Goal: Task Accomplishment & Management: Use online tool/utility

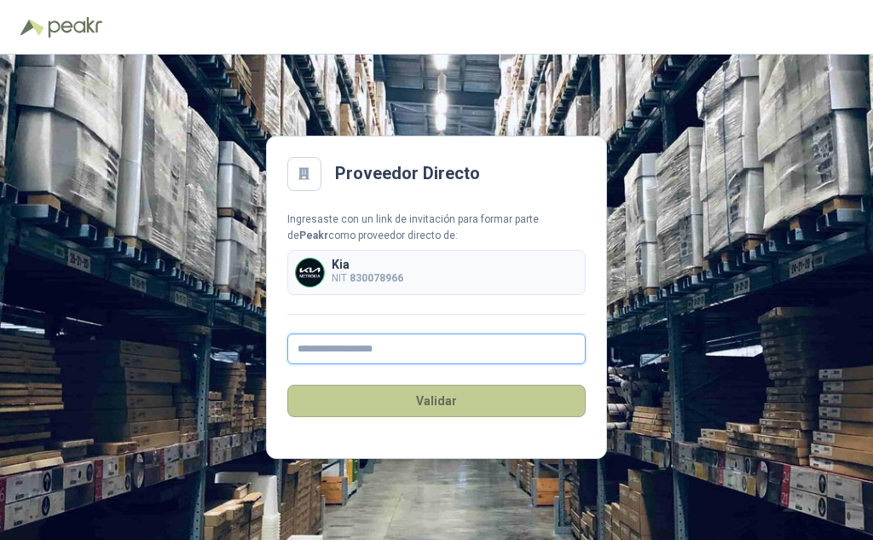
type input "**********"
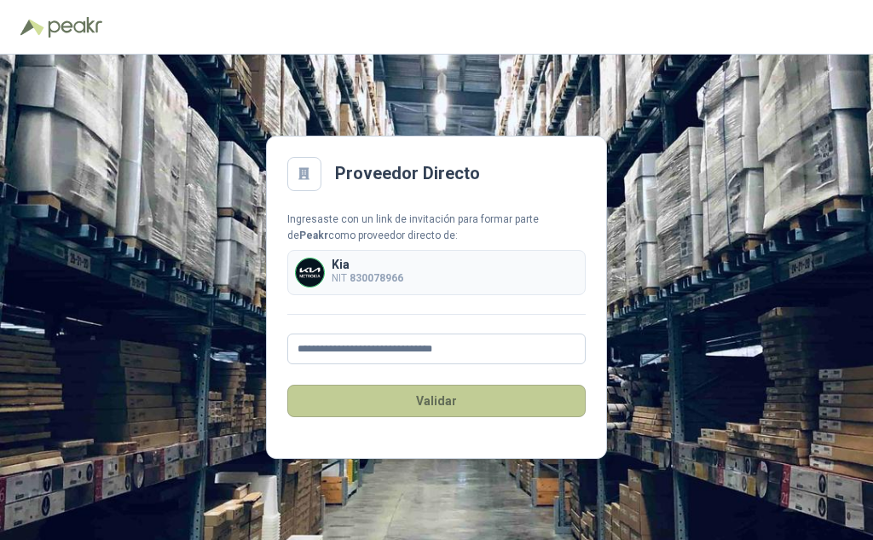
click at [439, 405] on button "Validar" at bounding box center [436, 401] width 298 height 32
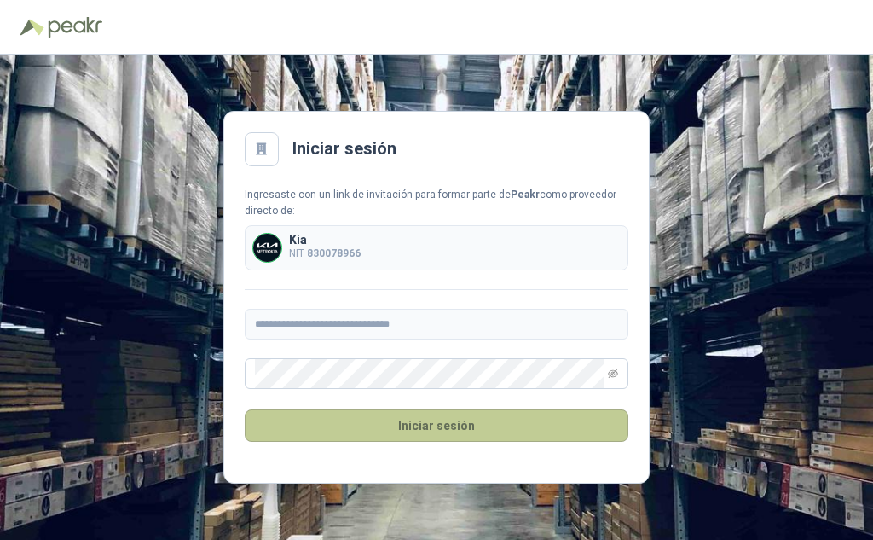
click at [443, 426] on button "Iniciar sesión" at bounding box center [437, 425] width 384 height 32
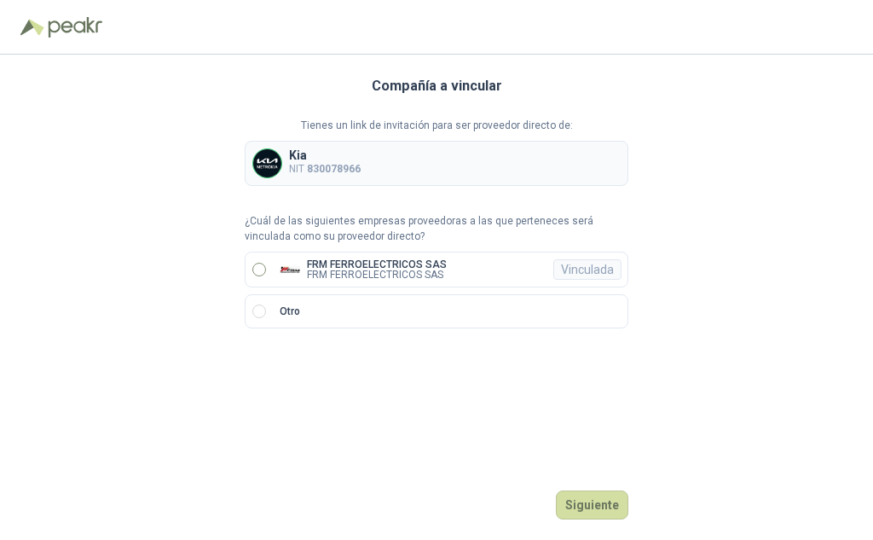
click at [258, 260] on label "FRM FERROELECTRICOS SAS FRM FERROELECTRICOS SAS Vinculada" at bounding box center [437, 270] width 384 height 36
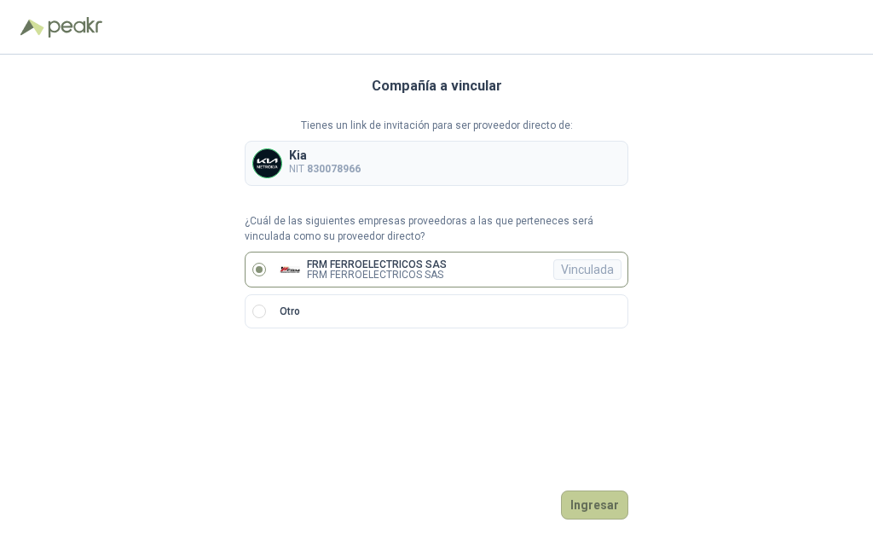
click at [612, 498] on button "Ingresar" at bounding box center [594, 504] width 67 height 29
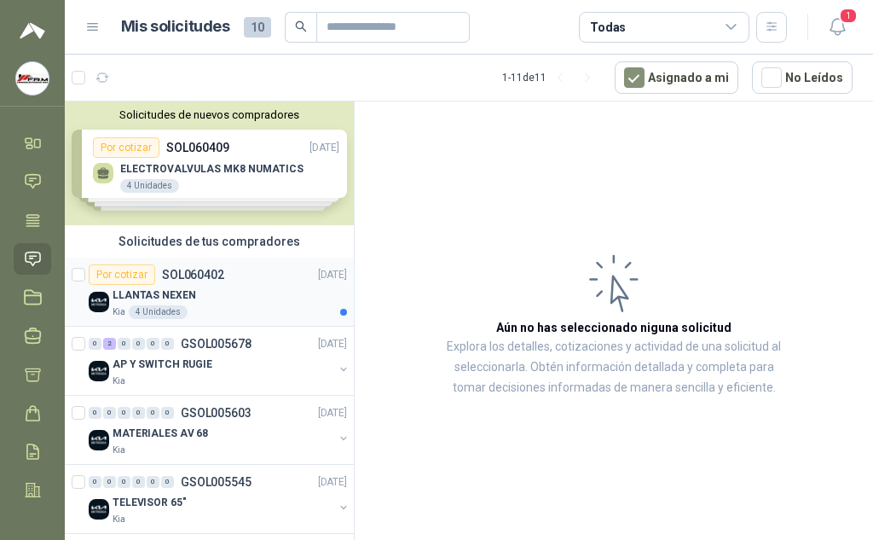
click at [159, 295] on p "LLANTAS NEXEN" at bounding box center [154, 295] width 83 height 16
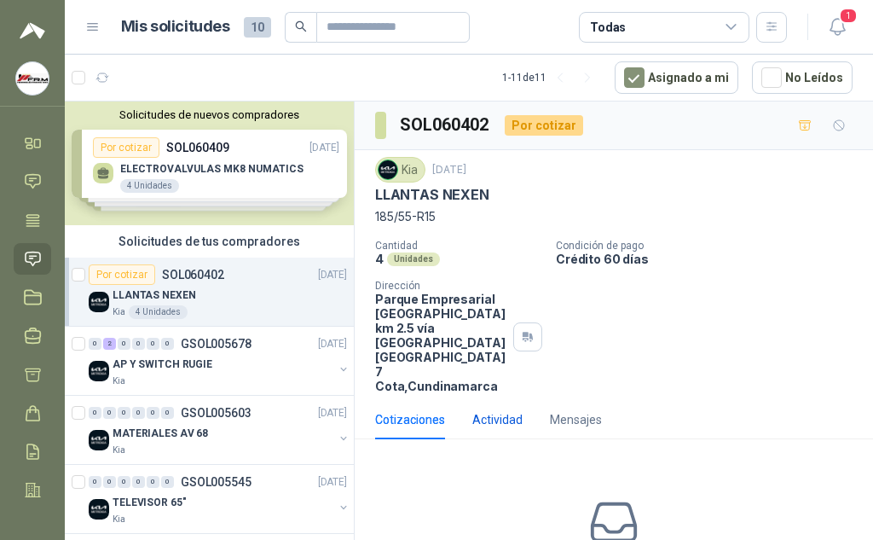
click at [494, 410] on div "Actividad" at bounding box center [497, 419] width 50 height 19
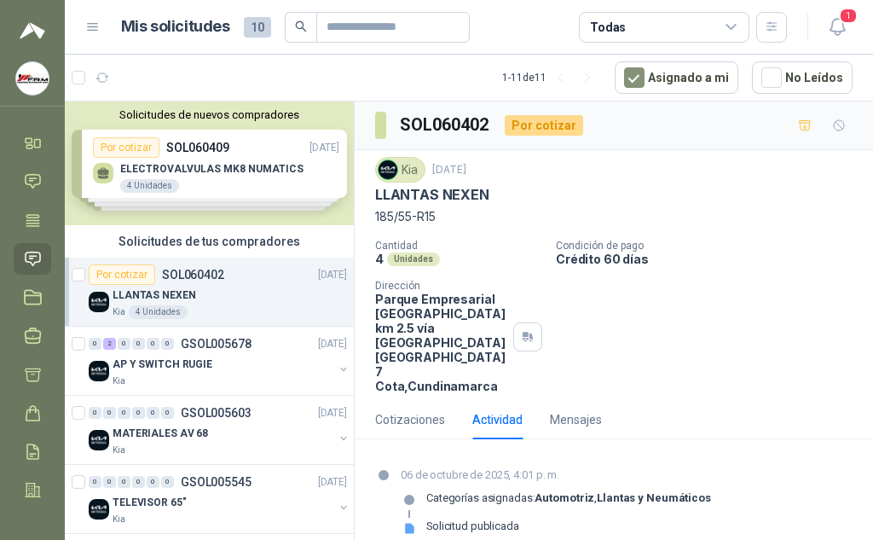
click at [676, 400] on div "Cotizaciones Actividad Mensajes No has enviado cotizaciones a esta solicitud Co…" at bounding box center [614, 482] width 518 height 164
click at [595, 410] on div "Mensajes" at bounding box center [576, 419] width 52 height 19
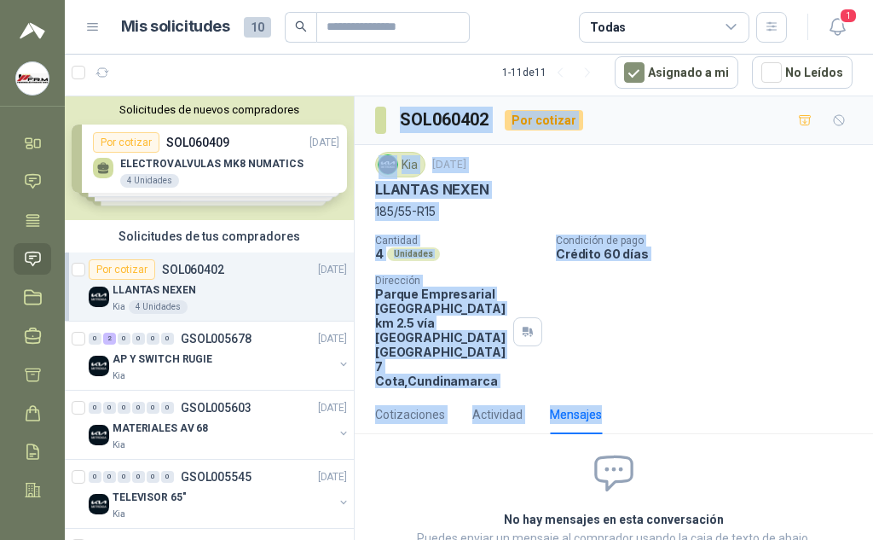
drag, startPoint x: 402, startPoint y: 117, endPoint x: 680, endPoint y: 383, distance: 385.4
click at [680, 383] on div "SOL060402 Por cotizar Kia [DATE] LLANTAS NEXEN 185/55-R15 Cantidad 4 Unidades C…" at bounding box center [614, 370] width 518 height 549
copy div "SOL060402 Por cotizar Kia [DATE] LLANTAS NEXEN 185/55-R15 Cantidad 4 Unidades C…"
click at [672, 326] on div "Cantidad 4 Unidades Condición de pago Crédito 60 días Dirección Parque Empresar…" at bounding box center [614, 311] width 478 height 153
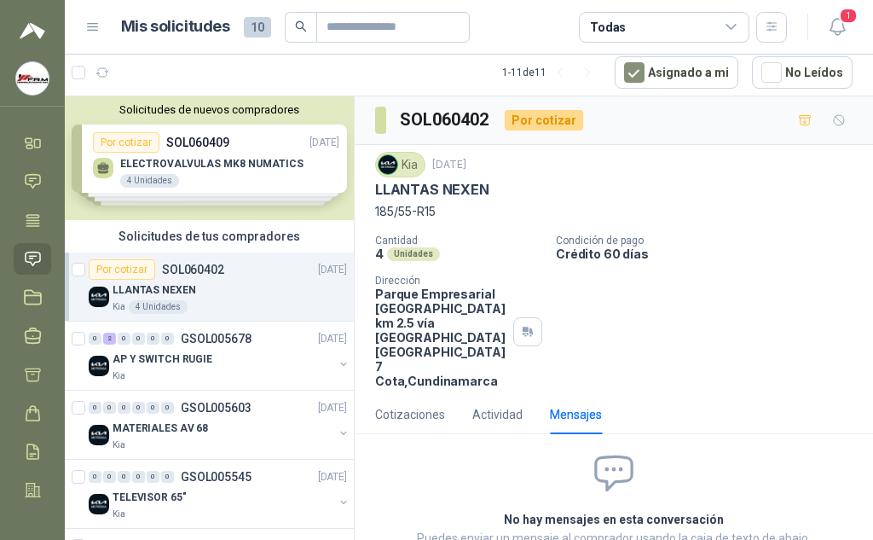
click at [548, 119] on div "Por cotizar" at bounding box center [544, 120] width 78 height 20
click at [405, 405] on div "Cotizaciones" at bounding box center [410, 414] width 70 height 19
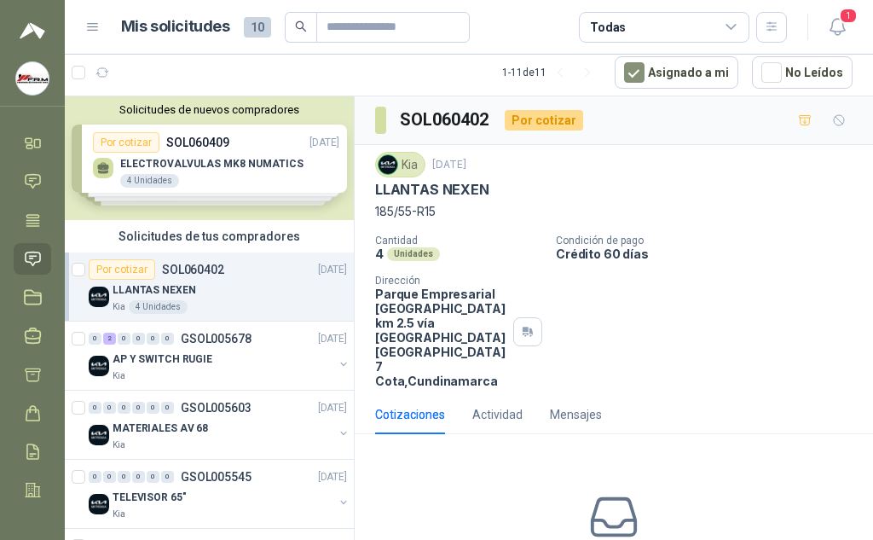
click at [539, 119] on div "Por cotizar" at bounding box center [544, 120] width 78 height 20
click at [459, 123] on h3 "SOL060402" at bounding box center [445, 120] width 91 height 26
click at [505, 405] on div "Actividad" at bounding box center [497, 414] width 50 height 19
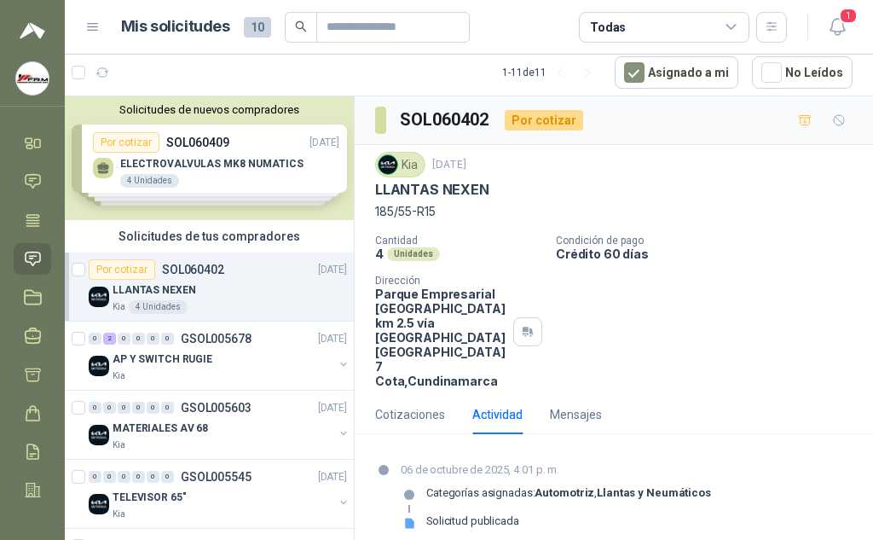
click at [584, 486] on p "Categorías asignadas: Automotriz , Llantas y Neumáticos" at bounding box center [568, 493] width 285 height 14
click at [772, 349] on div "Kia [DATE] LLANTAS NEXEN 185/55-R15 Cantidad 4 Unidades Condición de pago Crédi…" at bounding box center [614, 270] width 518 height 250
click at [406, 252] on div "Unidades" at bounding box center [413, 254] width 53 height 14
click at [370, 246] on div "Kia [DATE] LLANTAS NEXEN 185/55-R15 Cantidad 4 Unidades Condición de pago Crédi…" at bounding box center [614, 270] width 518 height 250
click at [518, 125] on div "Por cotizar" at bounding box center [544, 120] width 78 height 20
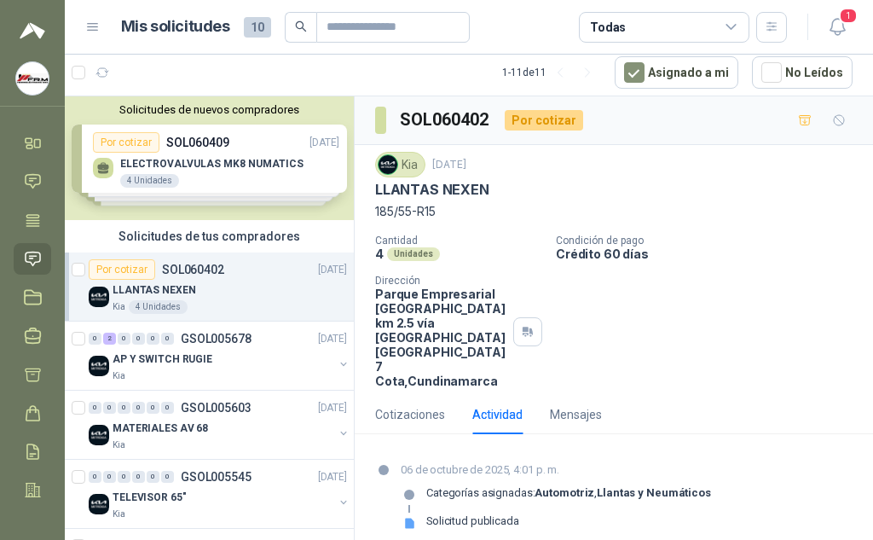
click at [541, 121] on div "Por cotizar" at bounding box center [544, 120] width 78 height 20
click at [163, 275] on p "SOL060402" at bounding box center [193, 269] width 62 height 12
click at [412, 405] on div "Cotizaciones" at bounding box center [410, 414] width 70 height 19
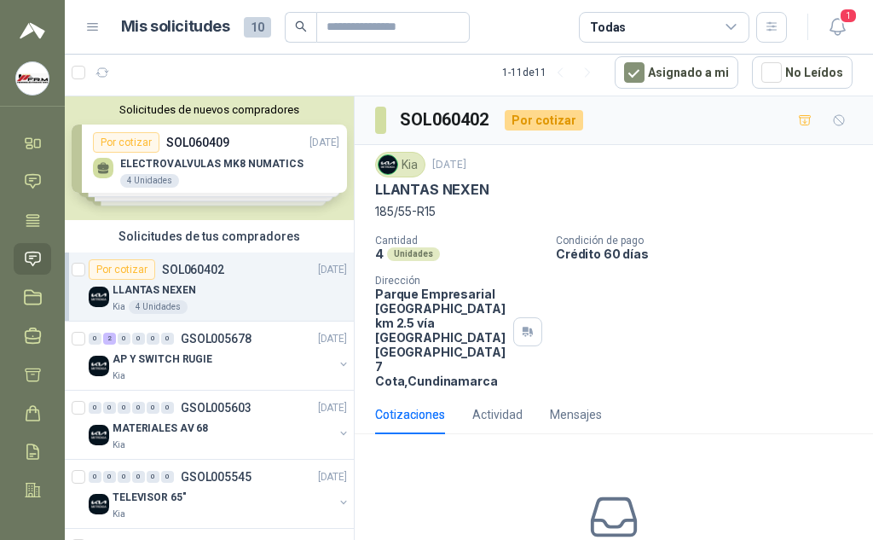
scroll to position [81, 0]
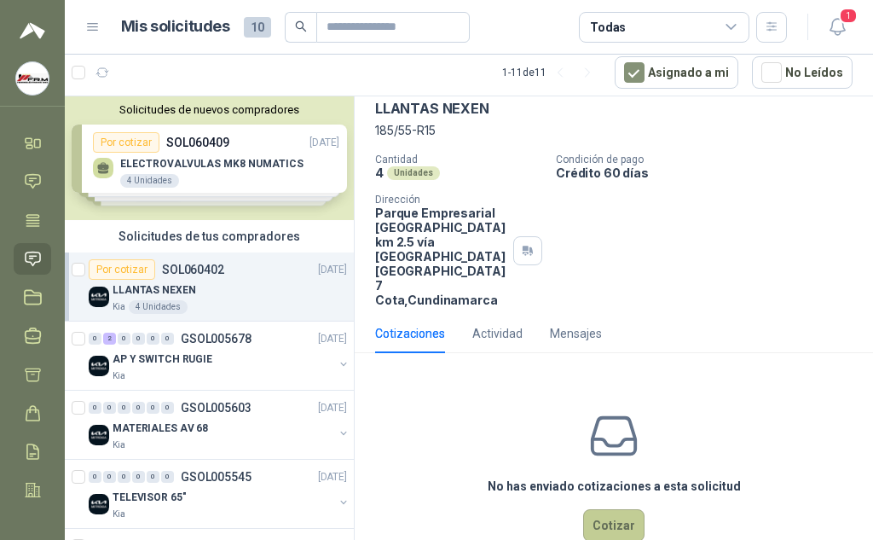
click at [623, 509] on button "Cotizar" at bounding box center [613, 525] width 61 height 32
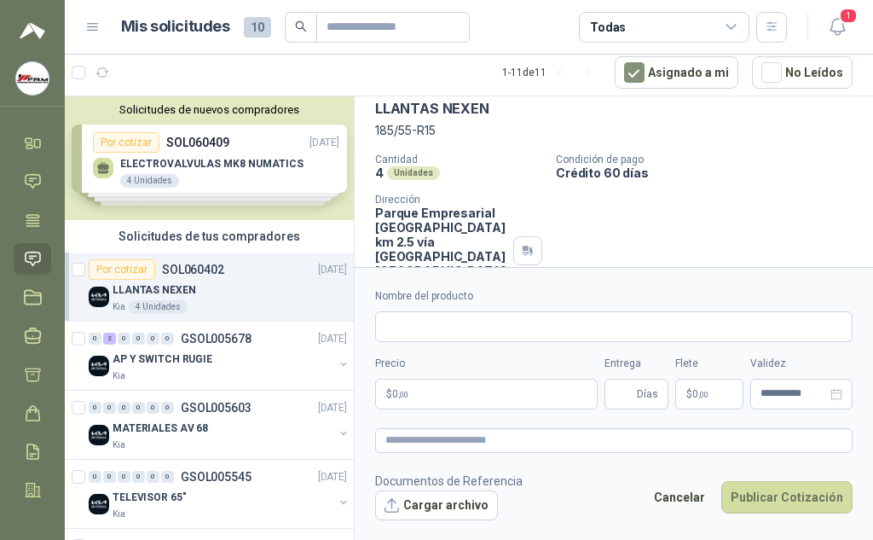
click at [565, 236] on div "Cantidad 4 Unidades Condición de pago Crédito 60 días Dirección Parque Empresar…" at bounding box center [614, 229] width 478 height 153
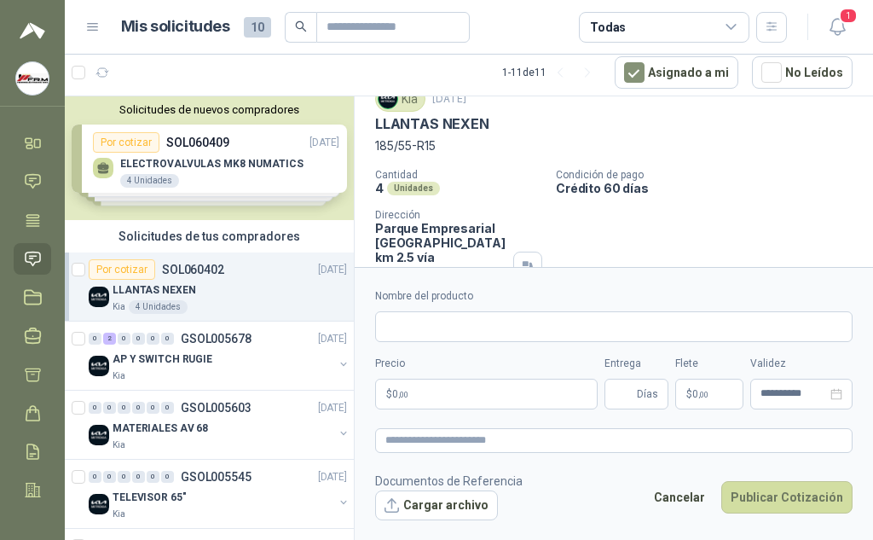
scroll to position [0, 0]
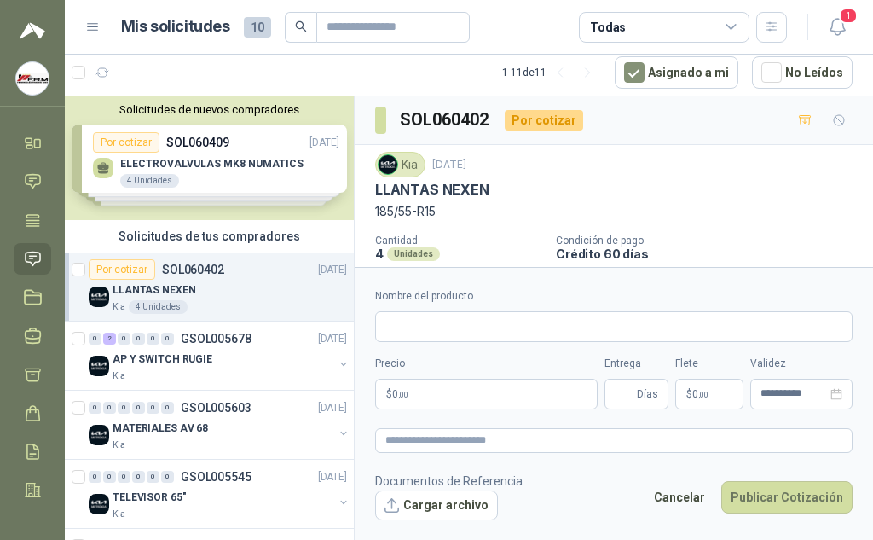
click at [541, 121] on div "Por cotizar" at bounding box center [544, 120] width 78 height 20
click at [472, 120] on h3 "SOL060402" at bounding box center [445, 120] width 91 height 26
click at [388, 115] on section "SOL060402" at bounding box center [433, 120] width 116 height 27
click at [434, 167] on p "[DATE]" at bounding box center [449, 165] width 34 height 16
click at [431, 212] on p "185/55-R15" at bounding box center [614, 211] width 478 height 19
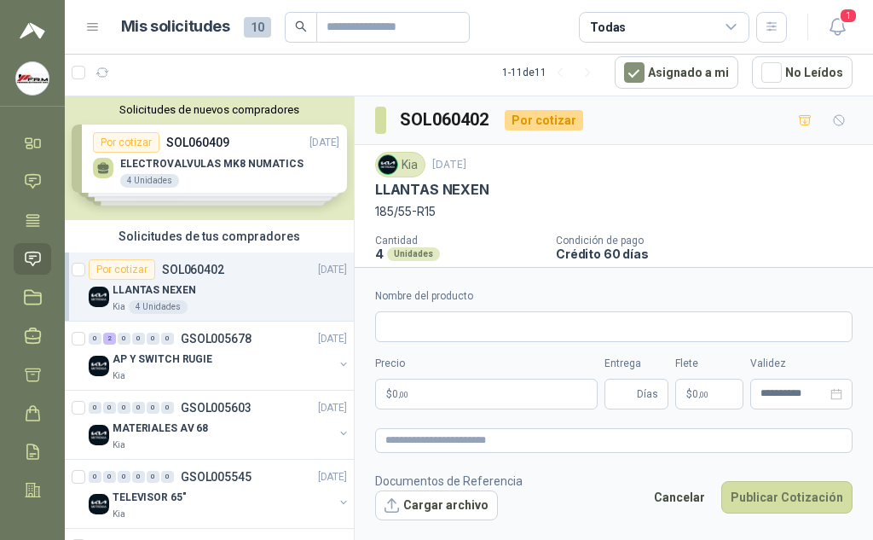
click at [414, 259] on div "Unidades" at bounding box center [413, 254] width 53 height 14
click at [568, 241] on p "Condición de pago" at bounding box center [711, 241] width 310 height 12
click at [769, 216] on p "185/55-R15" at bounding box center [614, 211] width 478 height 19
click at [532, 387] on p "$ 0 ,00" at bounding box center [486, 394] width 223 height 31
click at [600, 469] on form "**********" at bounding box center [614, 404] width 518 height 274
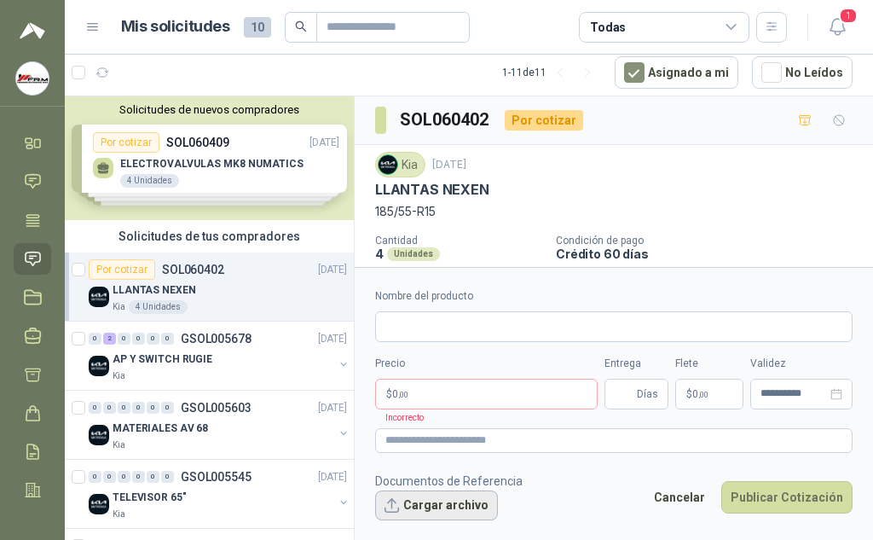
click at [423, 507] on button "Cargar archivo" at bounding box center [436, 505] width 123 height 31
click at [681, 495] on button "Cancelar" at bounding box center [680, 497] width 70 height 32
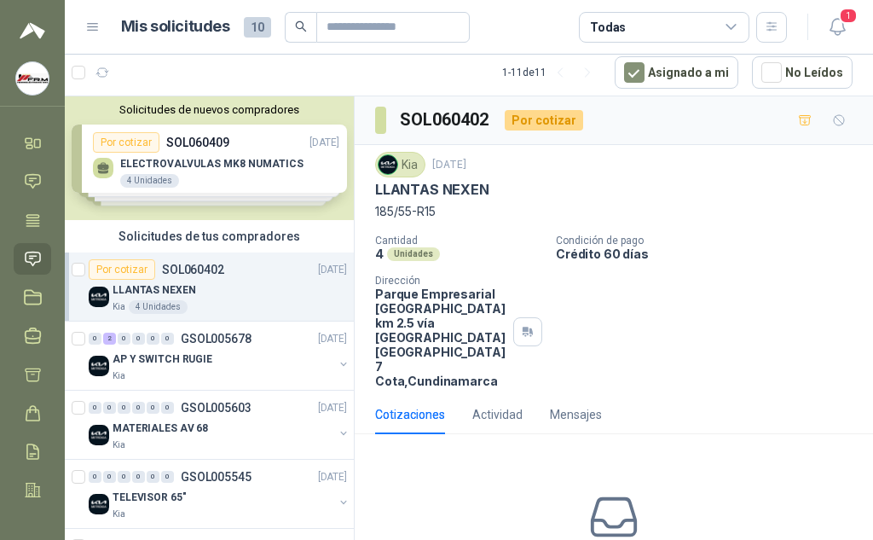
click at [757, 395] on div "Cotizaciones Actividad Mensajes No has enviado cotizaciones a esta solicitud Co…" at bounding box center [614, 530] width 518 height 270
click at [384, 162] on img at bounding box center [388, 164] width 19 height 19
